Goal: Task Accomplishment & Management: Manage account settings

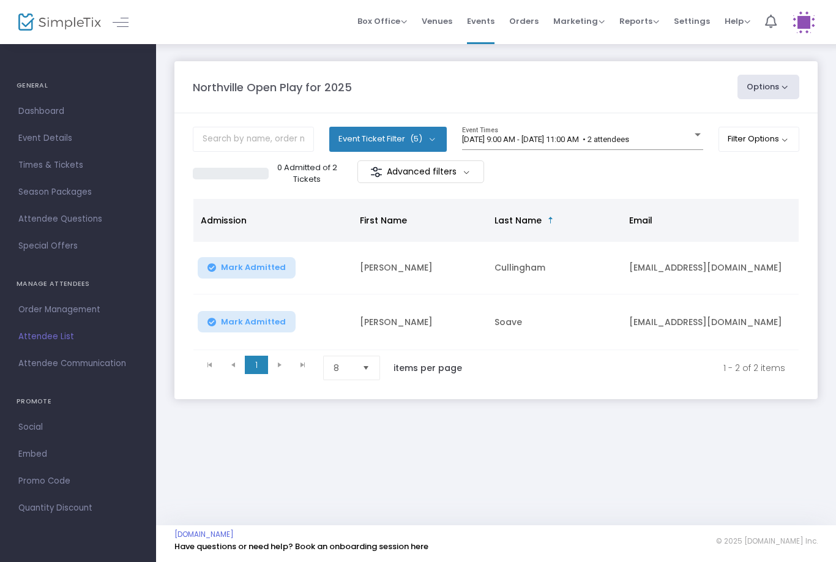
click at [629, 142] on span "9/19/2025 @ 9:00 AM - 9/19/2025 @ 11:00 AM • 2 attendees" at bounding box center [545, 139] width 167 height 9
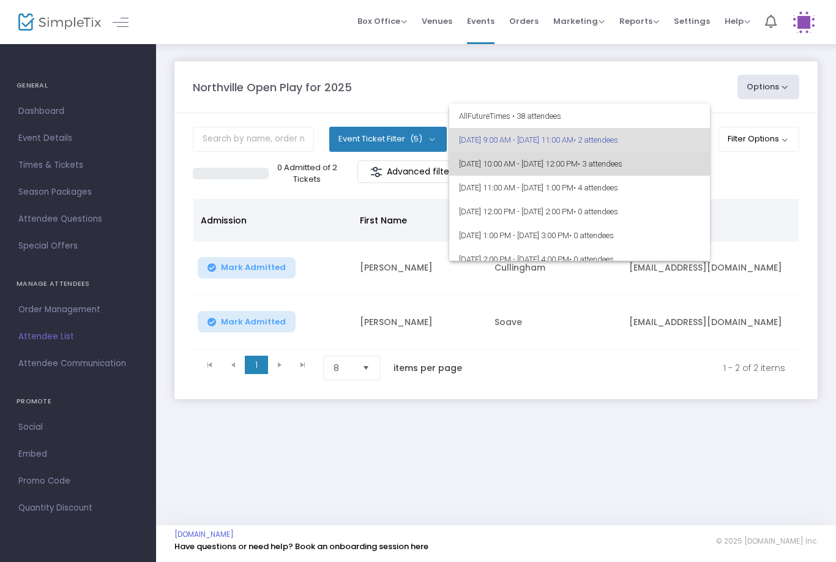
click at [680, 166] on span "9/19/2025 @ 10:00 AM - 9/19/2025 @ 12:00 PM • 3 attendees" at bounding box center [579, 164] width 241 height 24
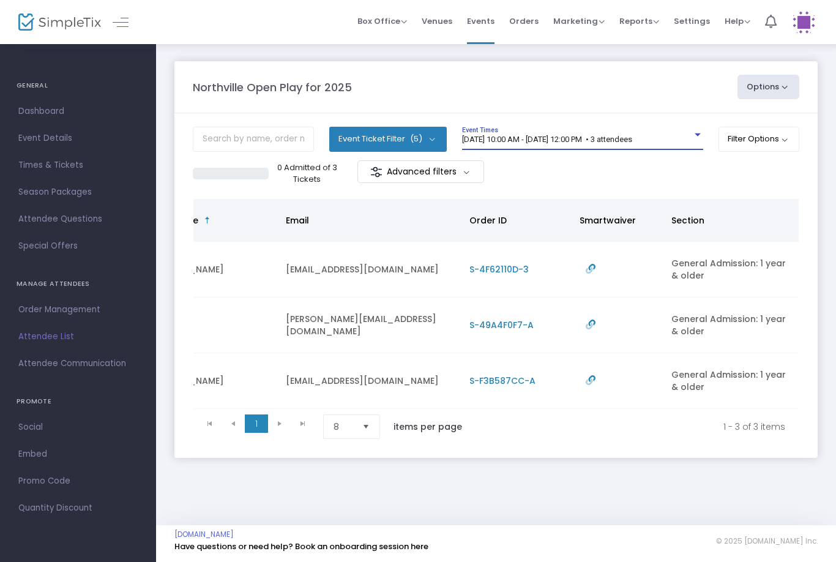
scroll to position [0, 343]
click at [632, 132] on div "9/19/2025 @ 10:00 AM - 9/19/2025 @ 12:00 PM • 3 attendees Event Times" at bounding box center [582, 138] width 241 height 23
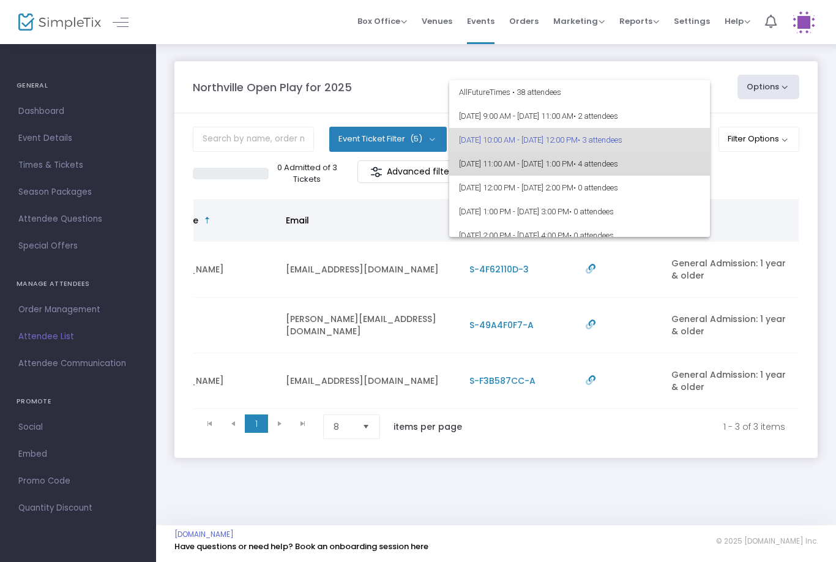
click at [618, 166] on span "• 4 attendees" at bounding box center [596, 163] width 45 height 9
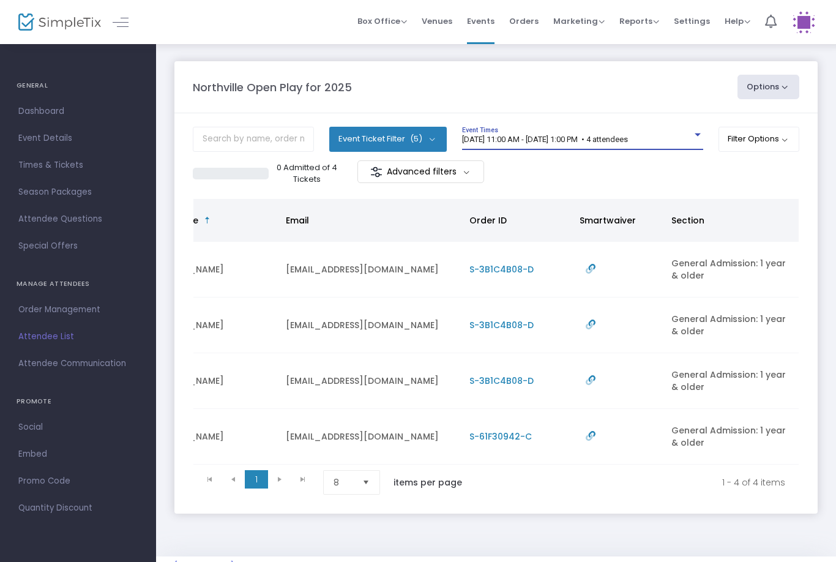
click at [596, 135] on span "9/19/2025 @ 11:00 AM - 9/19/2025 @ 1:00 PM • 4 attendees" at bounding box center [545, 139] width 166 height 9
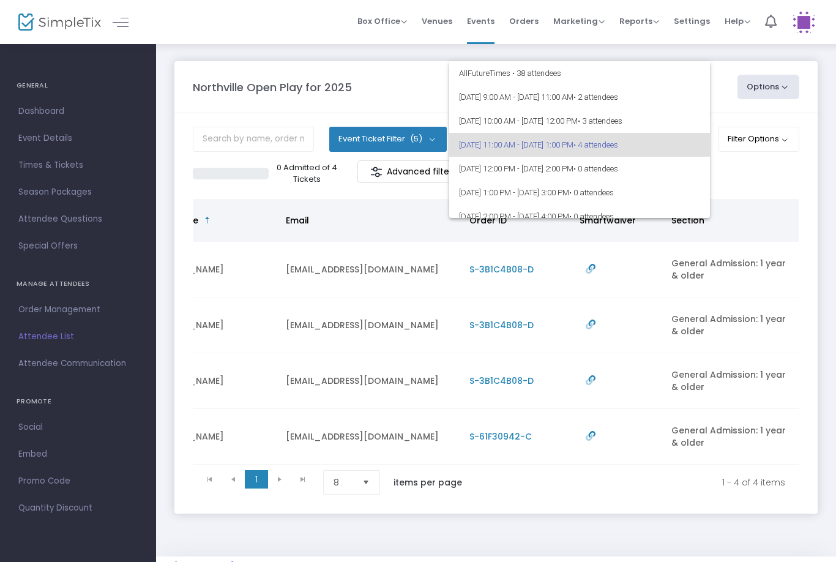
scroll to position [0, 0]
click at [618, 99] on span "• 2 attendees" at bounding box center [596, 96] width 45 height 9
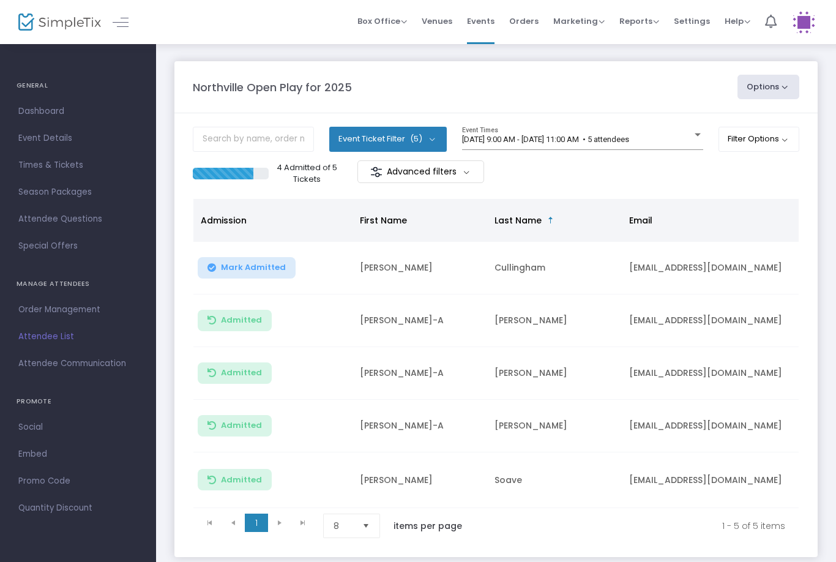
click at [522, 135] on span "[DATE] 9:00 AM - [DATE] 11:00 AM • 5 attendees" at bounding box center [545, 139] width 167 height 9
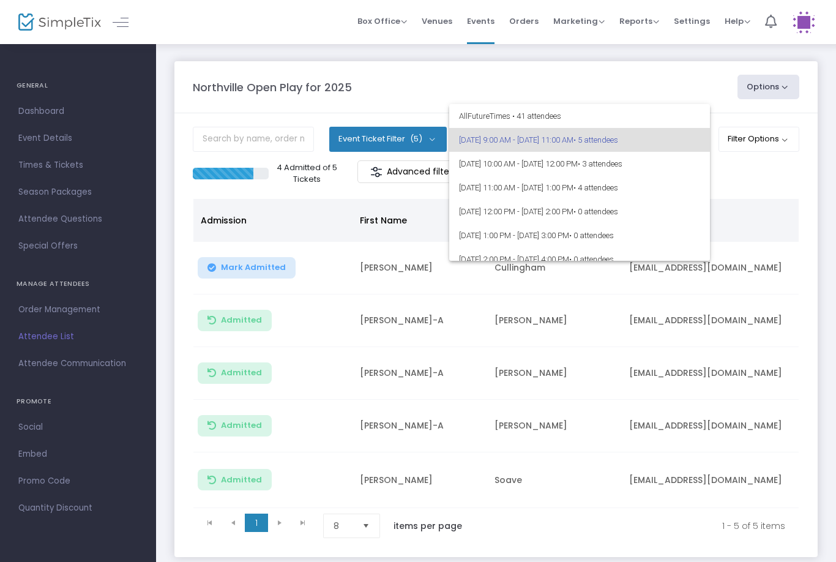
click at [359, 228] on div at bounding box center [418, 281] width 836 height 562
